Goal: Task Accomplishment & Management: Use online tool/utility

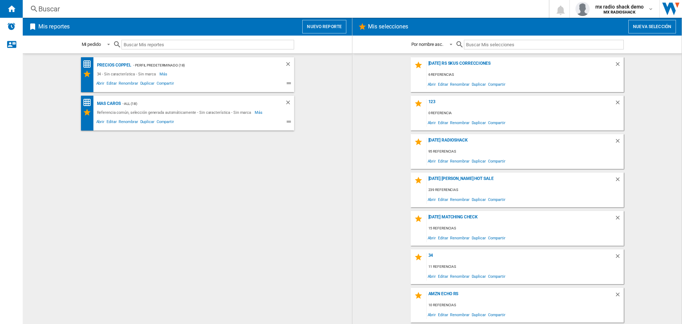
click at [313, 27] on button "Nuevo reporte" at bounding box center [324, 26] width 44 height 13
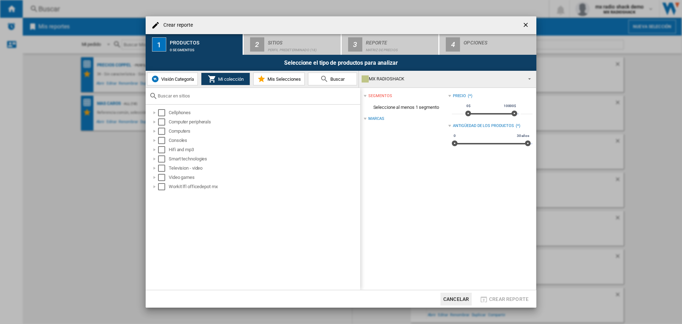
click at [406, 75] on div "MX RADIOSHACK" at bounding box center [442, 79] width 160 height 10
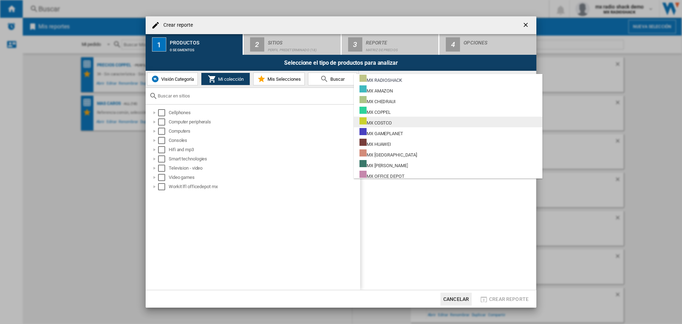
click at [391, 123] on div "MX COSTCO" at bounding box center [376, 121] width 32 height 9
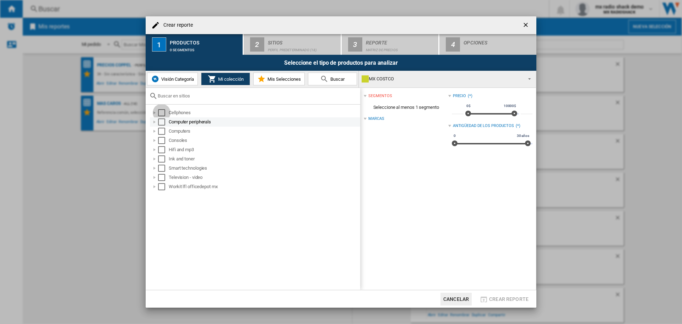
drag, startPoint x: 162, startPoint y: 113, endPoint x: 185, endPoint y: 120, distance: 23.5
click at [163, 113] on div "Select" at bounding box center [161, 112] width 7 height 7
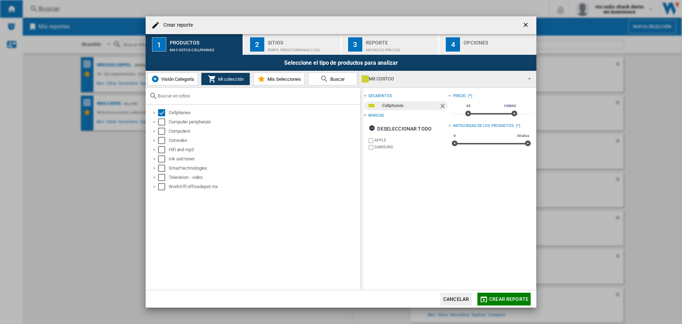
click at [514, 294] on button "Crear reporte" at bounding box center [503, 298] width 53 height 13
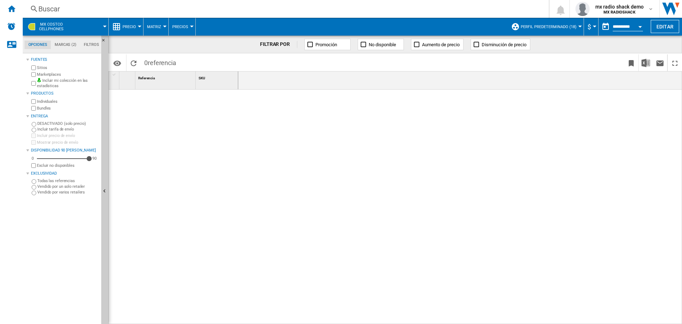
click at [74, 26] on span at bounding box center [89, 27] width 31 height 18
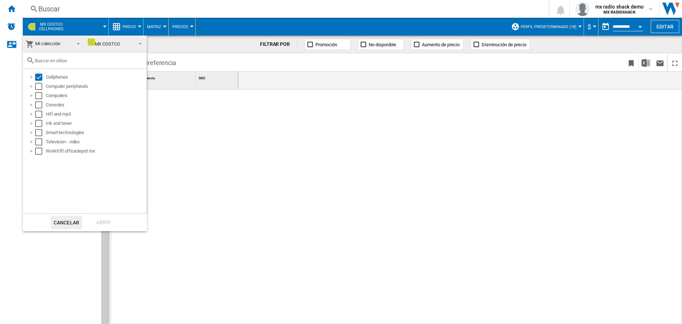
click at [288, 120] on md-backdrop at bounding box center [341, 162] width 682 height 324
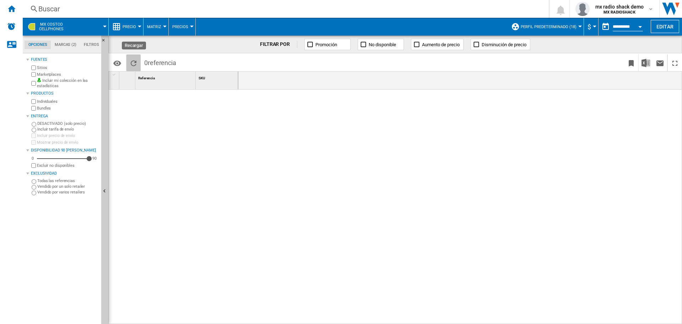
click at [131, 59] on ng-md-icon "Recargar" at bounding box center [133, 63] width 9 height 9
click at [18, 10] on div "Inicio" at bounding box center [11, 9] width 23 height 18
